Goal: Check status: Check status

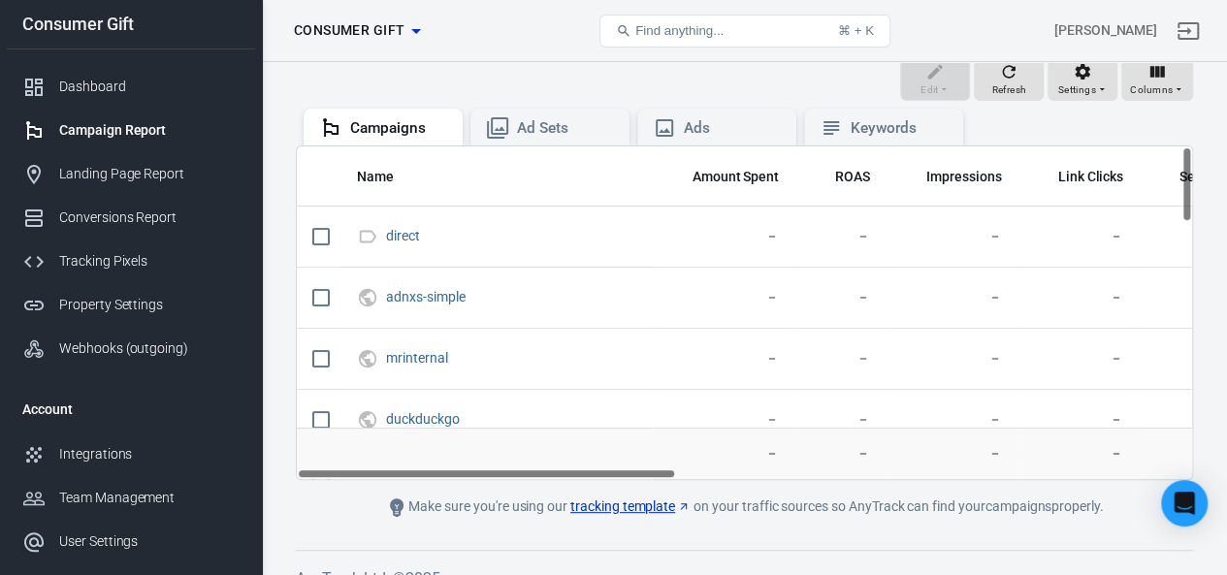
scroll to position [95, 0]
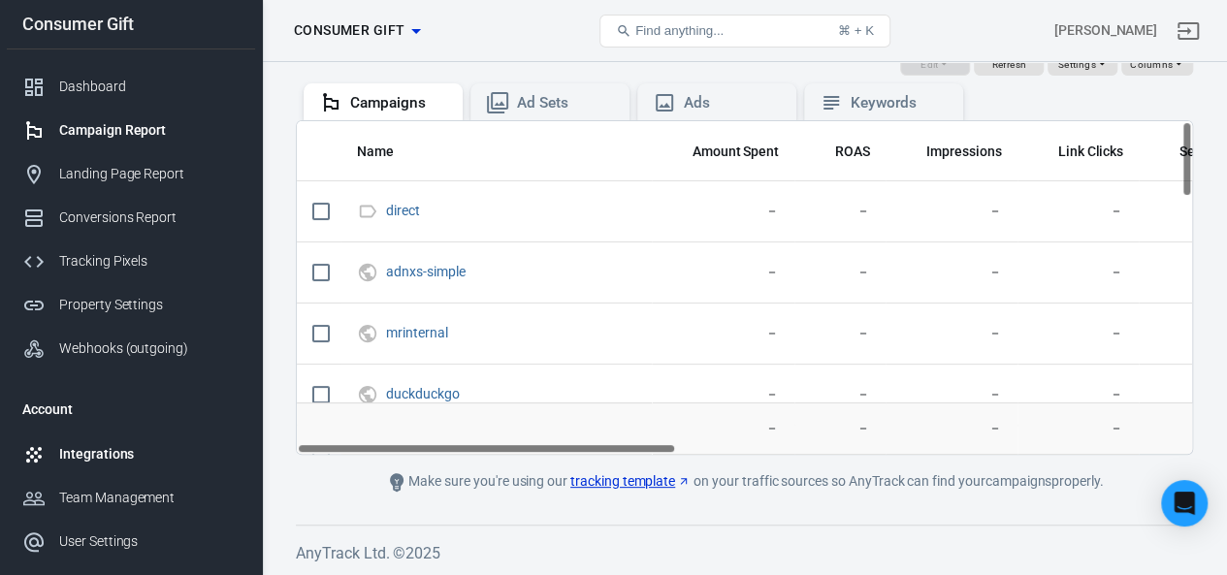
click at [81, 444] on div "Integrations" at bounding box center [149, 454] width 180 height 20
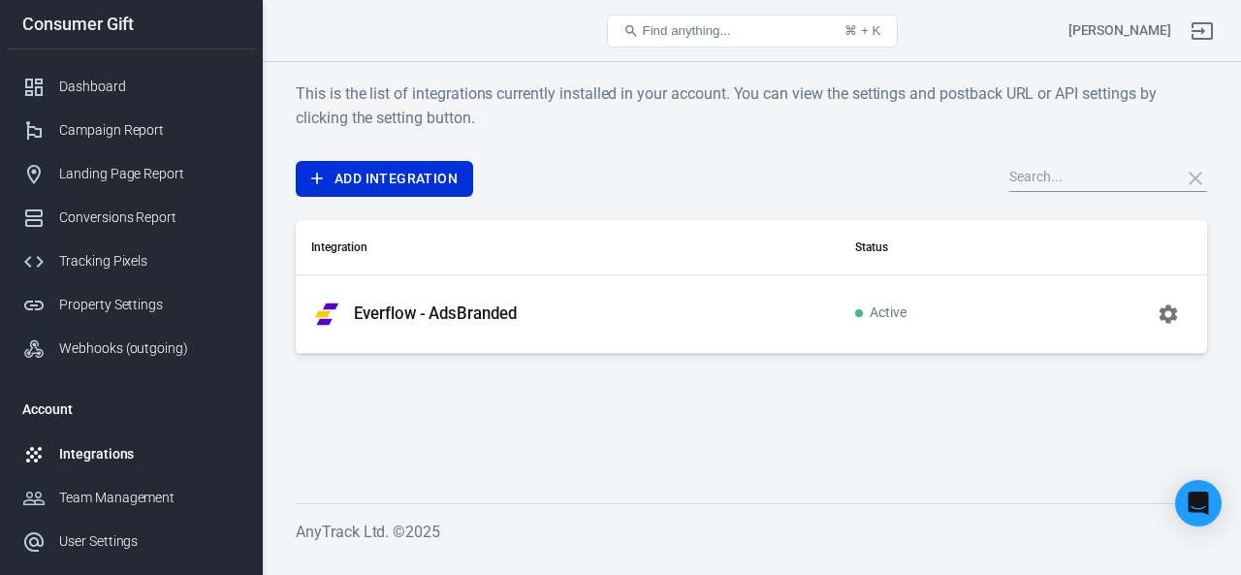
click at [496, 292] on td "Everflow - AdsBranded" at bounding box center [568, 313] width 544 height 79
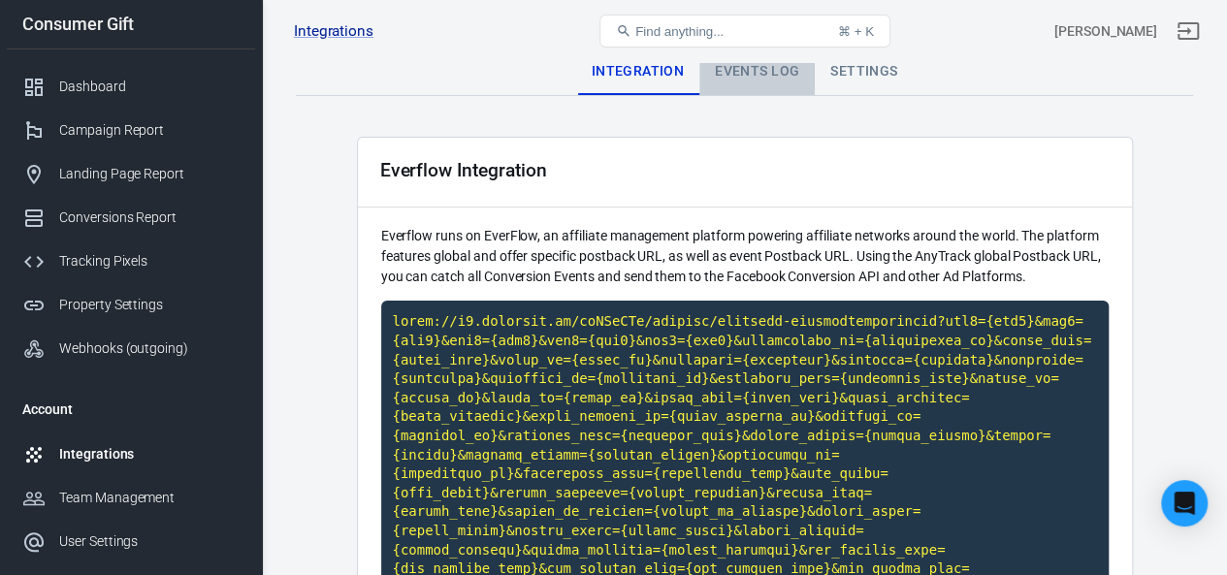
click at [710, 79] on div "Events Log" at bounding box center [756, 71] width 115 height 47
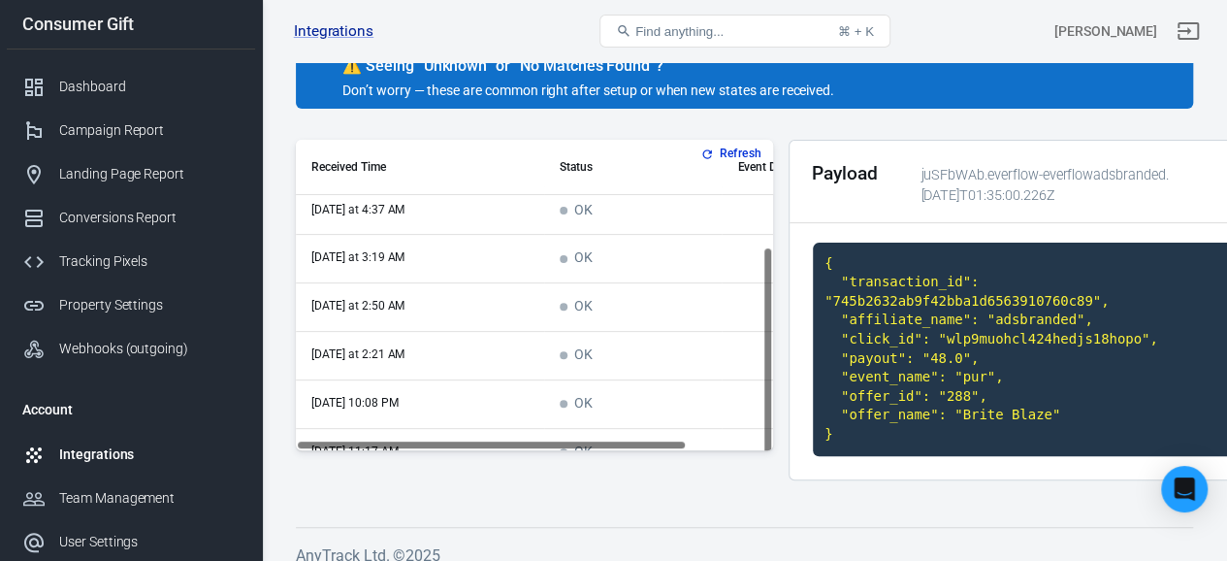
scroll to position [162, 0]
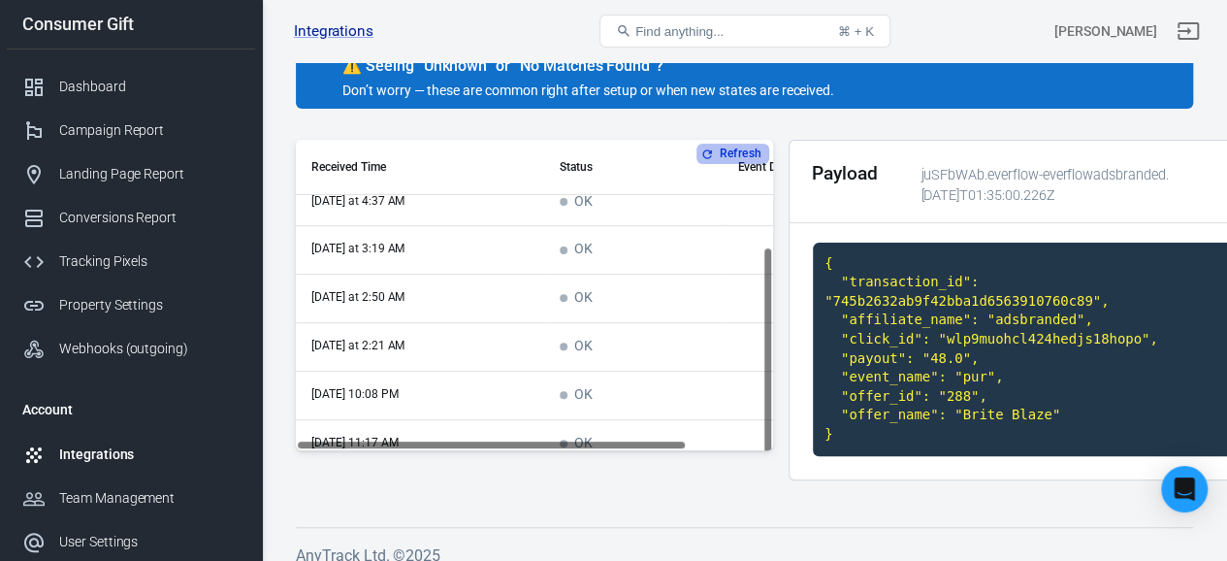
click at [708, 152] on icon "button" at bounding box center [706, 153] width 9 height 9
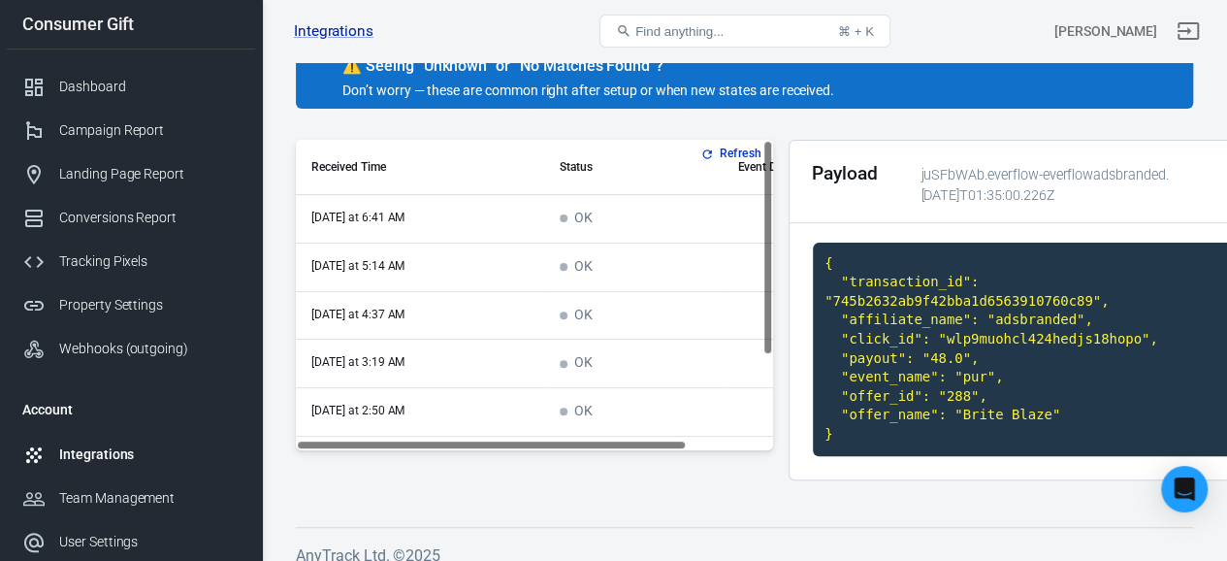
scroll to position [0, 0]
